Goal: Navigation & Orientation: Find specific page/section

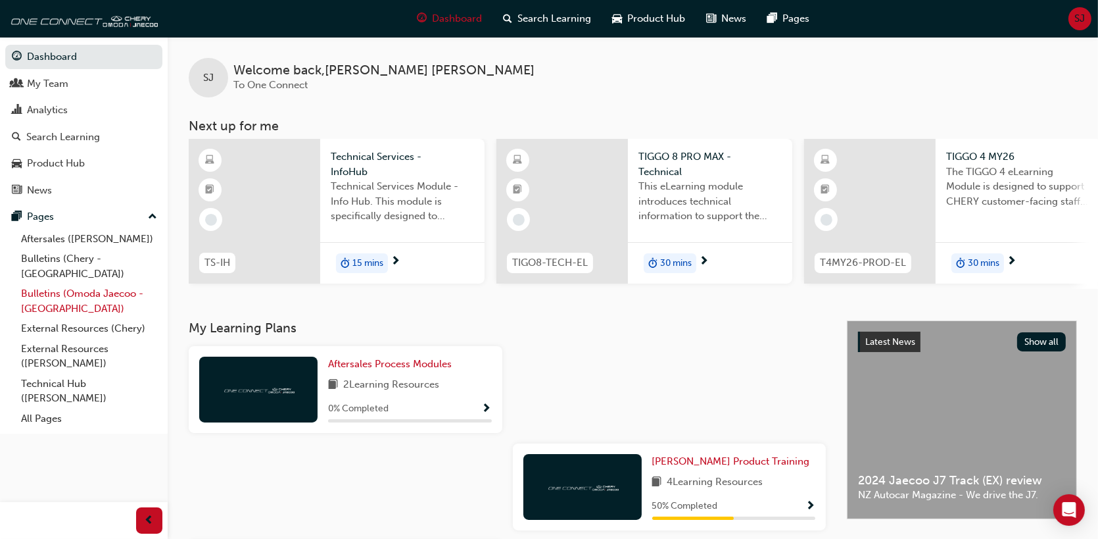
click at [80, 283] on link "Bulletins (Omoda Jaecoo - [GEOGRAPHIC_DATA])" at bounding box center [89, 300] width 147 height 35
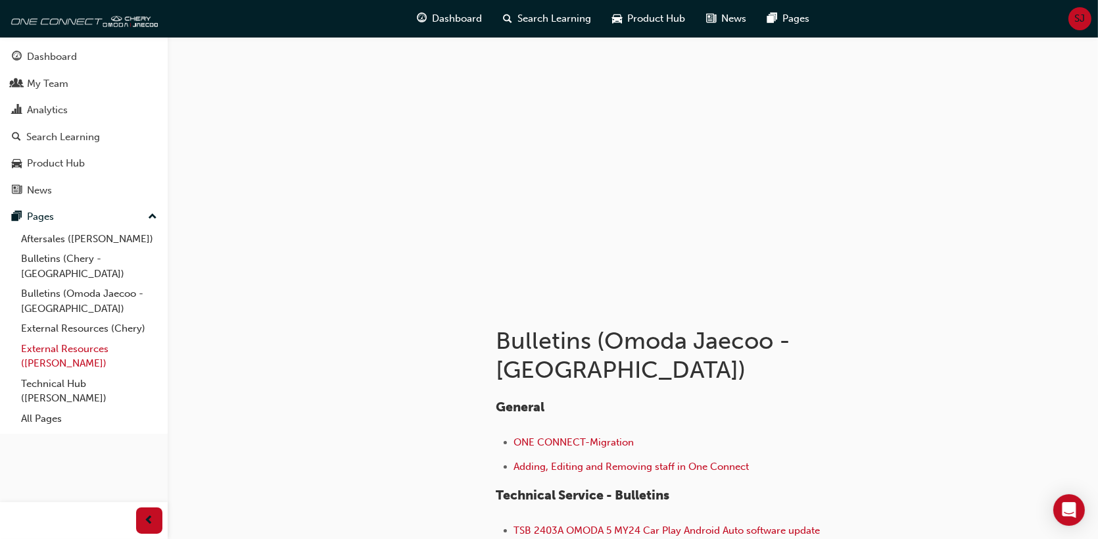
click at [75, 339] on link "External Resources ([PERSON_NAME])" at bounding box center [89, 356] width 147 height 35
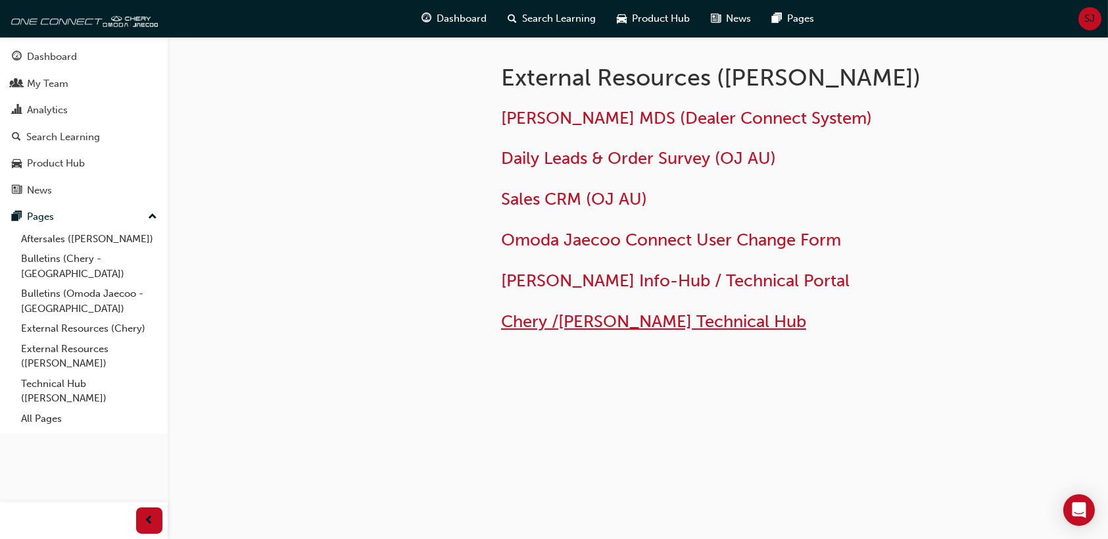
click at [601, 320] on span "Chery /[PERSON_NAME] Technical Hub" at bounding box center [653, 321] width 305 height 20
